Goal: Task Accomplishment & Management: Manage account settings

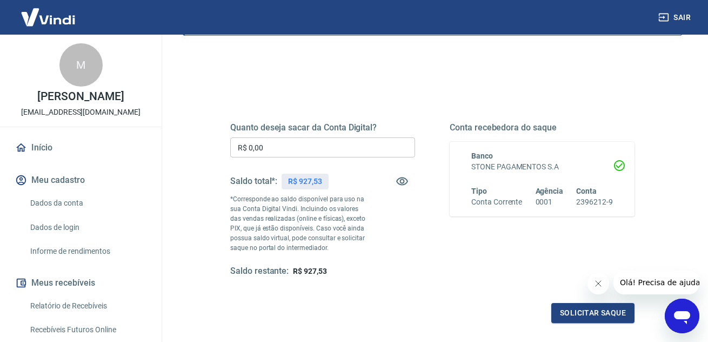
scroll to position [108, 0]
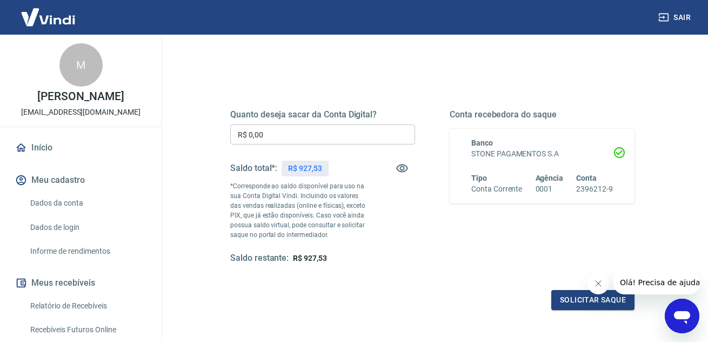
click at [64, 159] on link "Início" at bounding box center [81, 148] width 136 height 24
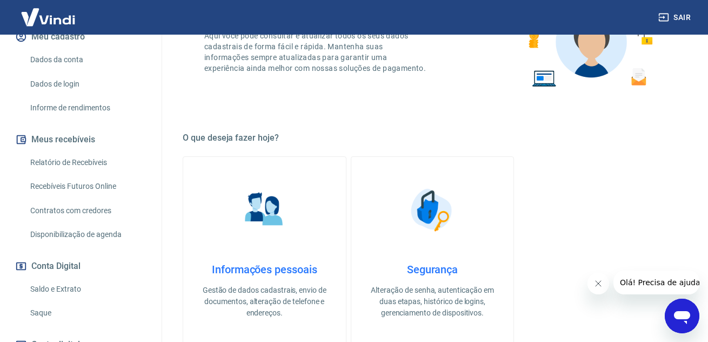
scroll to position [162, 0]
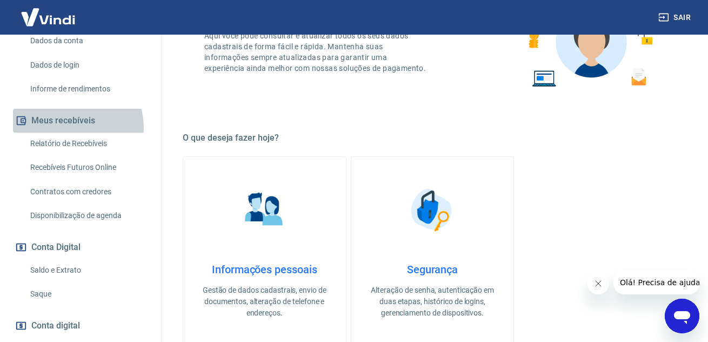
click at [71, 132] on button "Meus recebíveis" at bounding box center [81, 121] width 136 height 24
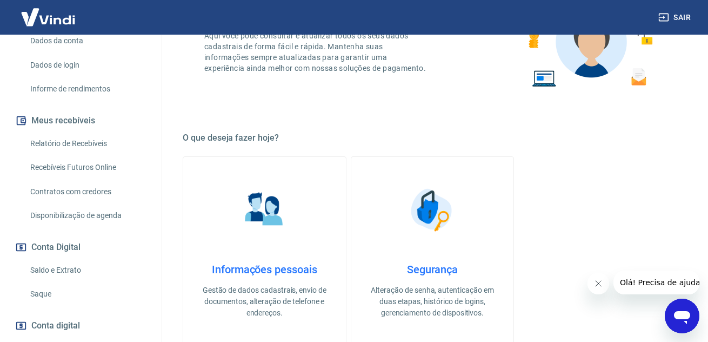
click at [72, 155] on link "Relatório de Recebíveis" at bounding box center [87, 143] width 123 height 22
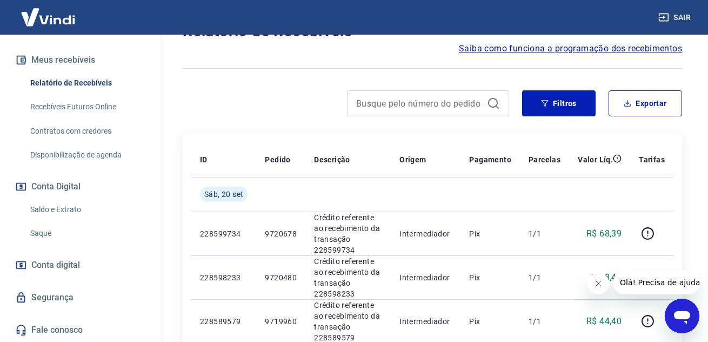
scroll to position [234, 0]
click at [71, 109] on link "Recebíveis Futuros Online" at bounding box center [87, 107] width 123 height 22
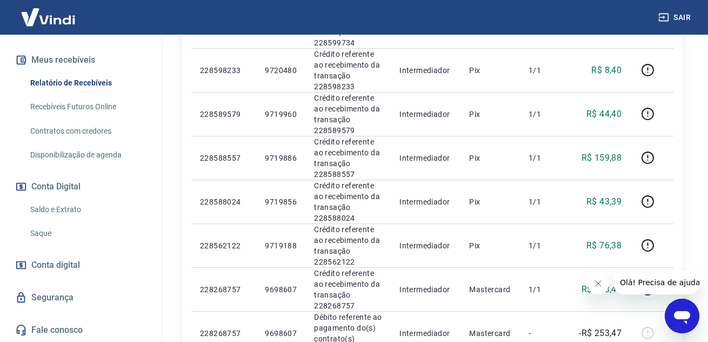
scroll to position [345, 0]
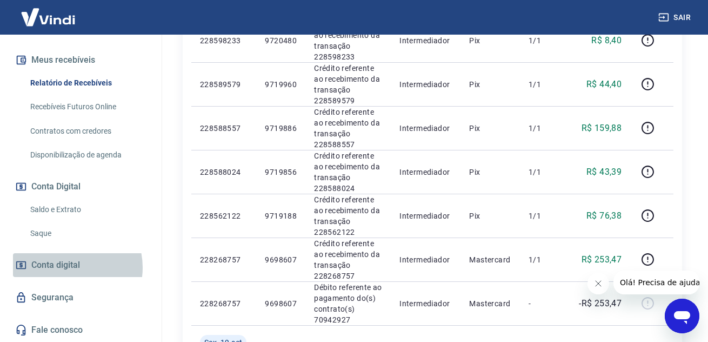
click at [65, 267] on span "Conta digital" at bounding box center [55, 264] width 49 height 15
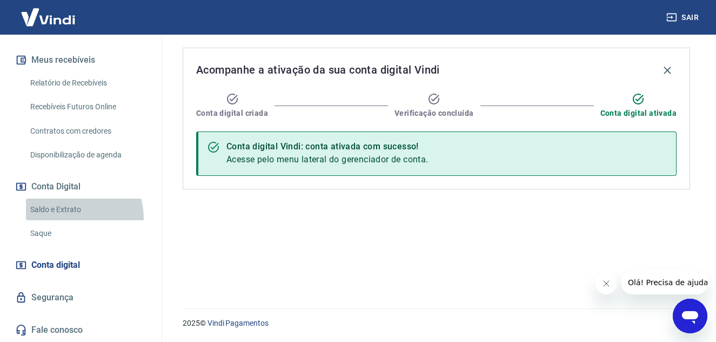
click at [65, 218] on link "Saldo e Extrato" at bounding box center [87, 209] width 123 height 22
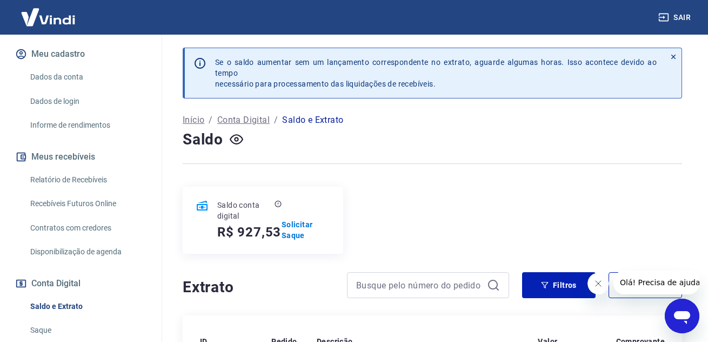
scroll to position [72, 0]
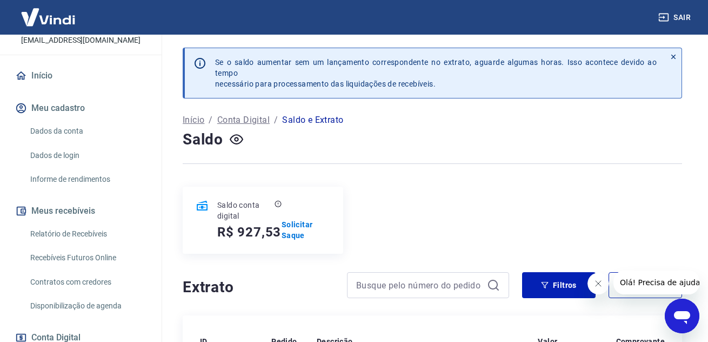
click at [87, 245] on link "Relatório de Recebíveis" at bounding box center [87, 234] width 123 height 22
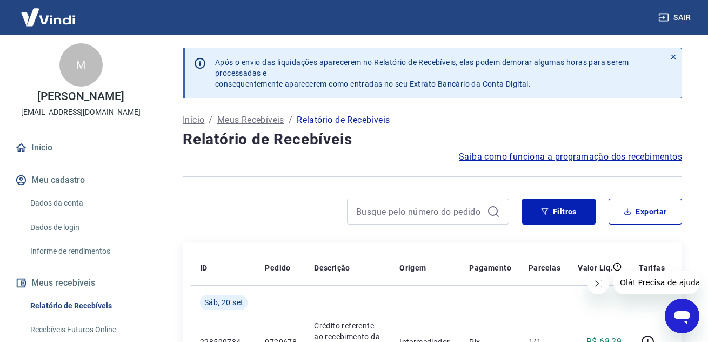
click at [49, 24] on img at bounding box center [48, 17] width 70 height 33
